Goal: Find specific page/section: Find specific page/section

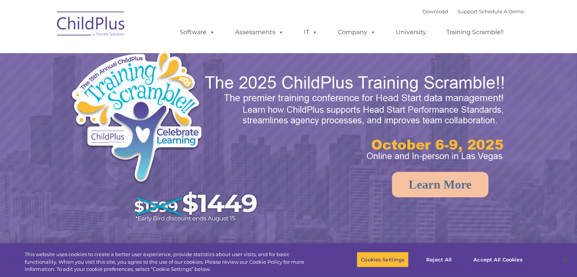
select select "MEDIUM"
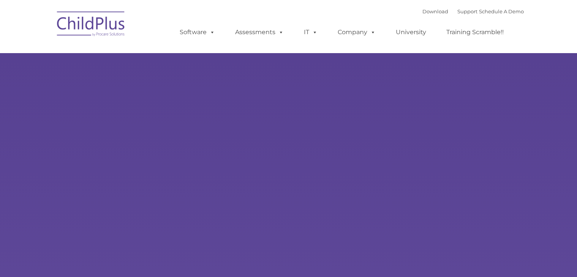
type input ""
click at [127, 87] on div "Learn More Request a Demo The Future of ChildPlus is Here! Boost your productiv…" at bounding box center [288, 148] width 577 height 296
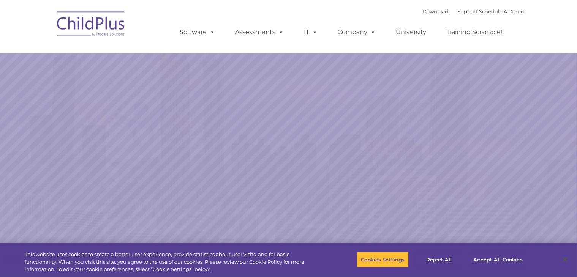
select select "MEDIUM"
